Goal: Task Accomplishment & Management: Use online tool/utility

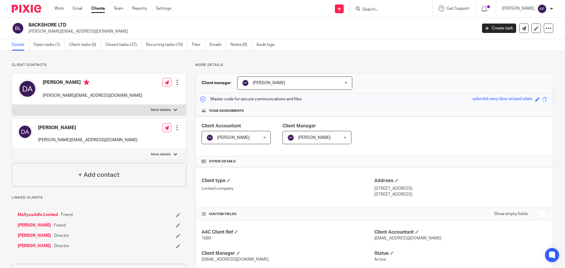
drag, startPoint x: 396, startPoint y: 12, endPoint x: 381, endPoint y: 10, distance: 14.3
click at [381, 10] on form at bounding box center [392, 8] width 63 height 7
click at [381, 10] on input "Search" at bounding box center [387, 9] width 53 height 5
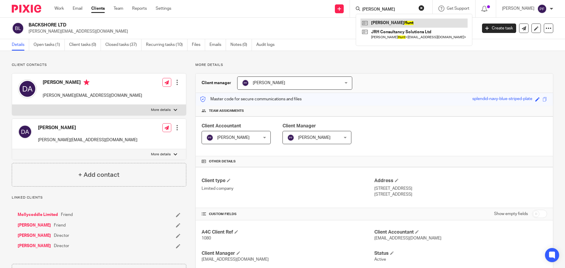
type input "hunt"
click at [377, 24] on link at bounding box center [413, 23] width 107 height 9
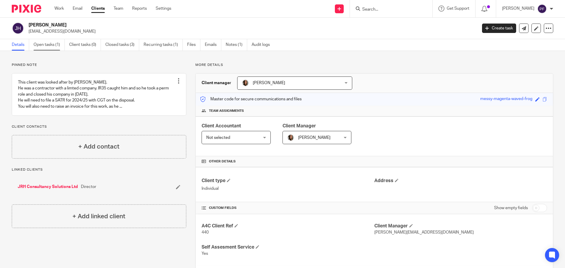
click at [51, 47] on link "Open tasks (1)" at bounding box center [49, 44] width 31 height 11
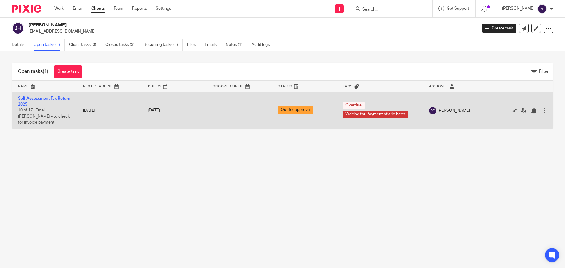
click at [52, 98] on link "Self-Assessment Tax Return 2025" at bounding box center [44, 101] width 52 height 10
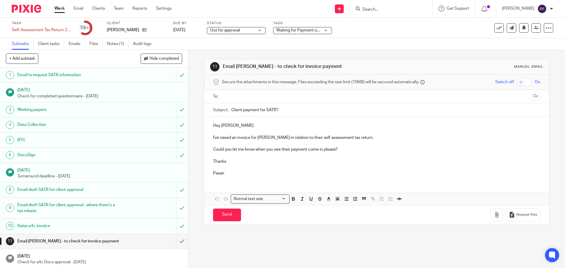
scroll to position [57, 0]
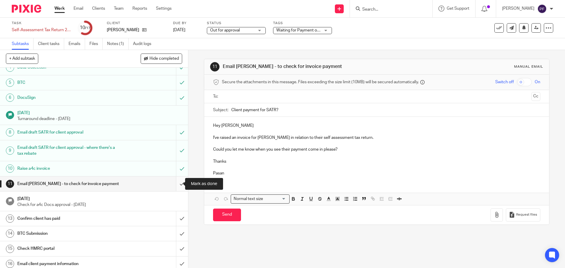
click at [177, 184] on input "submit" at bounding box center [94, 183] width 188 height 15
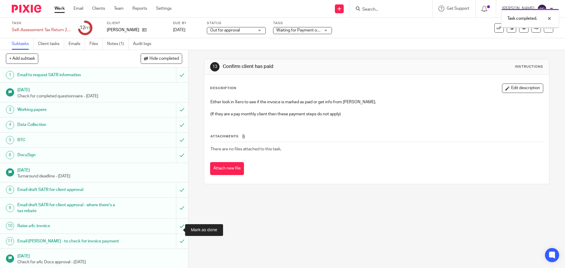
scroll to position [76, 0]
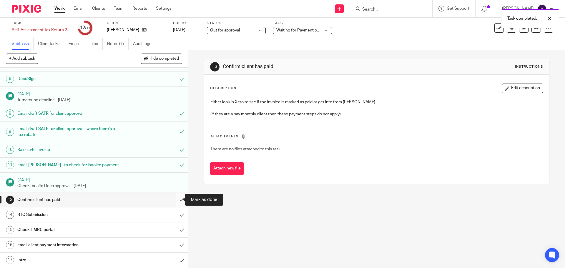
click at [177, 199] on input "submit" at bounding box center [94, 199] width 188 height 15
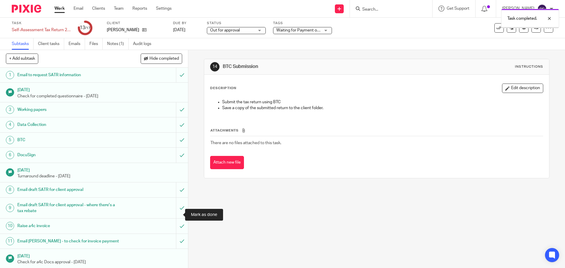
scroll to position [76, 0]
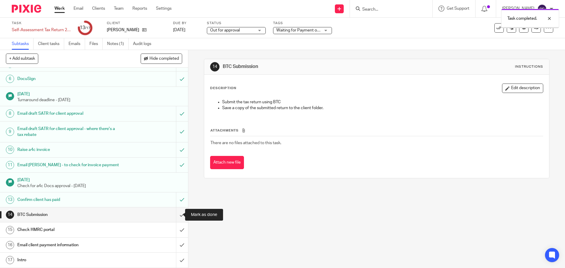
click at [176, 218] on input "submit" at bounding box center [94, 214] width 188 height 15
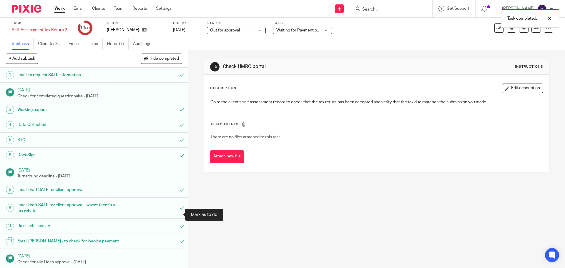
scroll to position [76, 0]
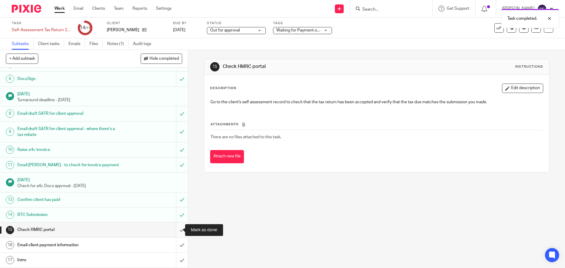
click at [177, 236] on input "submit" at bounding box center [94, 229] width 188 height 15
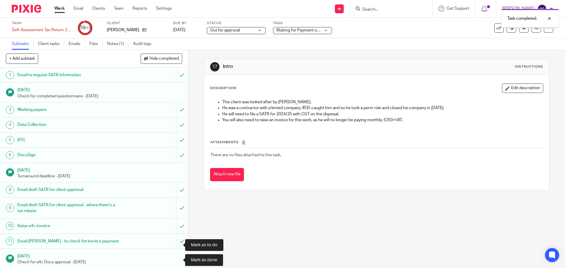
scroll to position [76, 0]
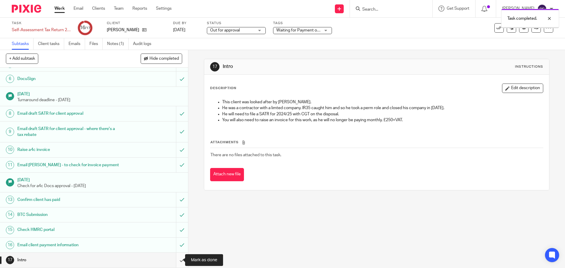
click at [176, 263] on input "submit" at bounding box center [94, 260] width 188 height 15
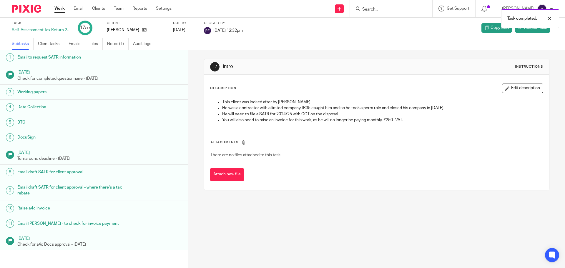
click at [58, 9] on link "Work" at bounding box center [59, 9] width 10 height 6
